Goal: Transaction & Acquisition: Download file/media

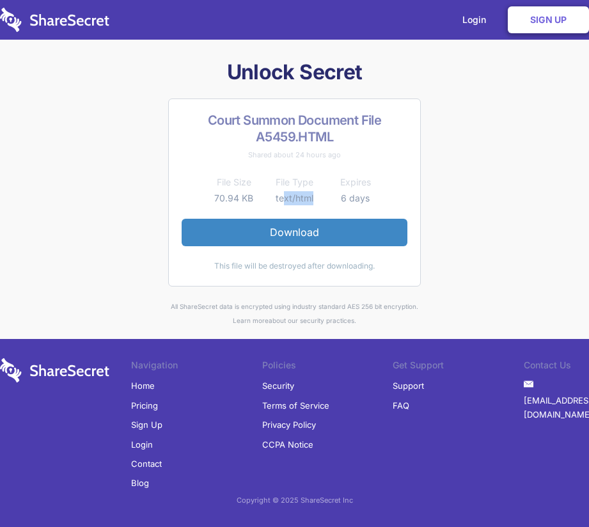
drag, startPoint x: 282, startPoint y: 199, endPoint x: 313, endPoint y: 198, distance: 30.7
click at [313, 198] on td "text/html" at bounding box center [294, 198] width 61 height 15
click at [217, 266] on div "This file will be destroyed after downloading." at bounding box center [295, 266] width 226 height 14
drag, startPoint x: 224, startPoint y: 263, endPoint x: 373, endPoint y: 261, distance: 149.7
click at [373, 261] on div "This file will be destroyed after downloading." at bounding box center [295, 266] width 226 height 14
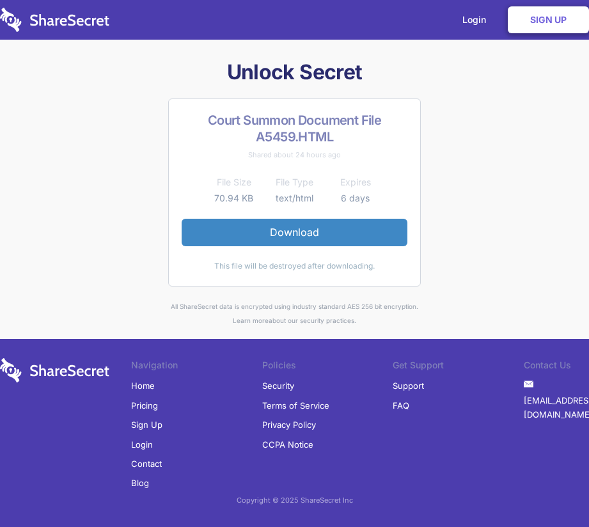
click at [375, 263] on div "This file will be destroyed after downloading." at bounding box center [295, 266] width 226 height 14
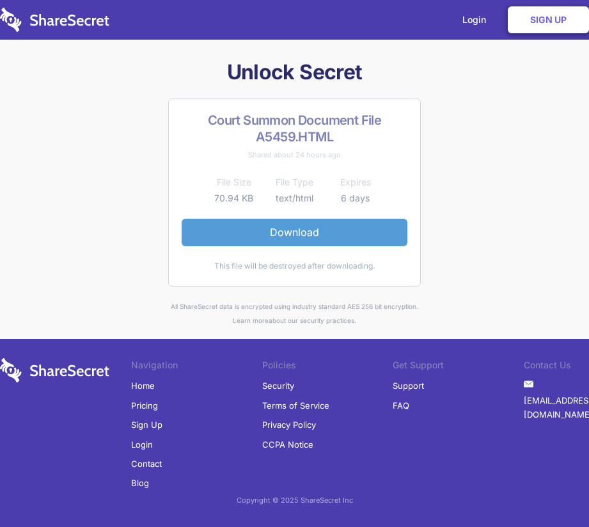
click at [308, 231] on link "Download" at bounding box center [295, 232] width 226 height 27
